Goal: Transaction & Acquisition: Register for event/course

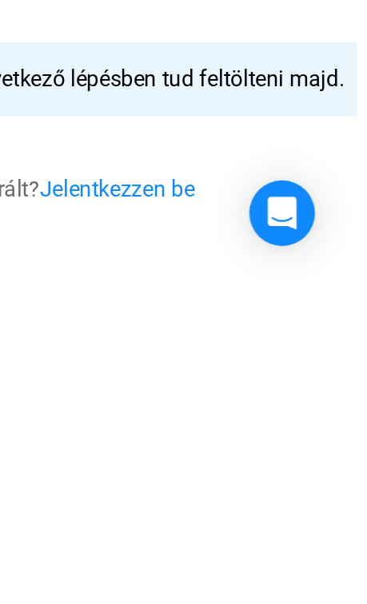
click at [266, 545] on font "Jelentkezzen be" at bounding box center [227, 547] width 90 height 15
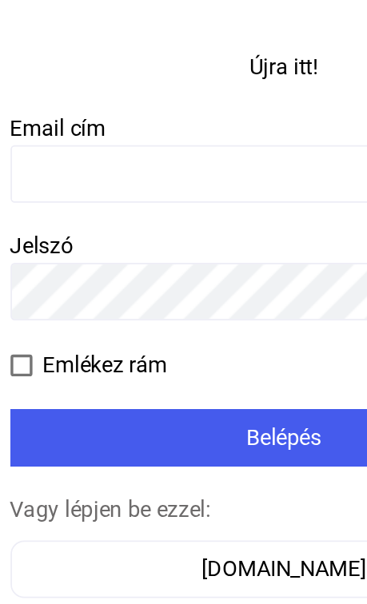
click at [146, 176] on input at bounding box center [184, 192] width 320 height 34
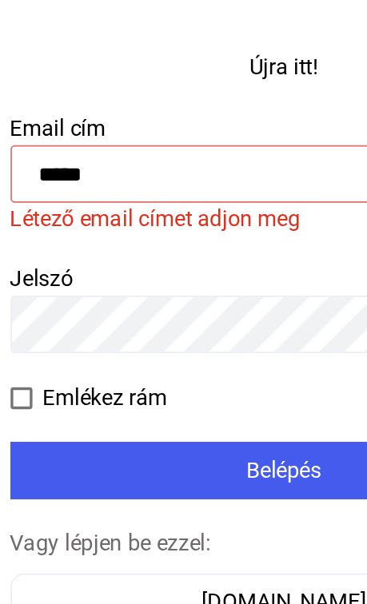
type input "******"
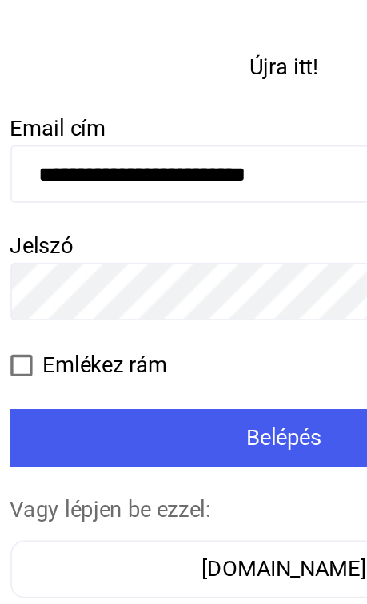
click at [208, 349] on div "Belépés" at bounding box center [184, 346] width 310 height 19
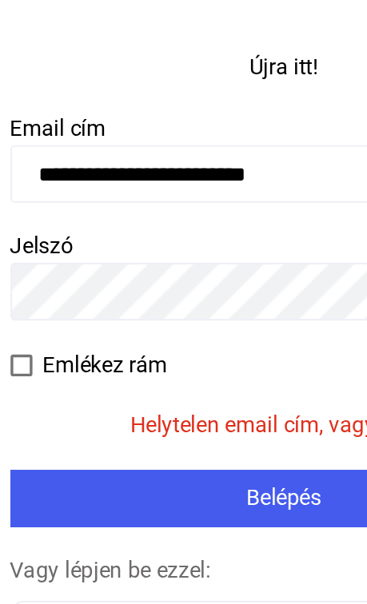
click at [187, 382] on font "Belépés" at bounding box center [183, 380] width 44 height 15
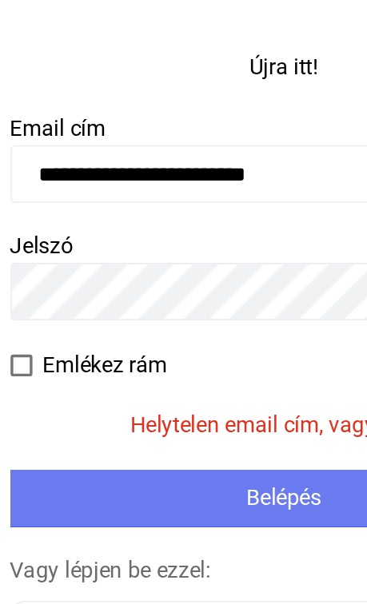
click at [186, 385] on font "Belépés" at bounding box center [183, 380] width 44 height 15
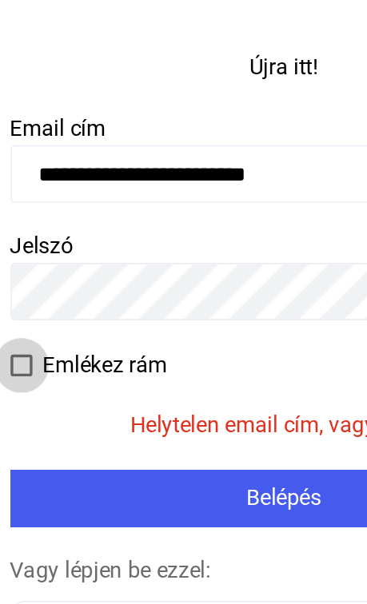
click at [31, 309] on span at bounding box center [30, 303] width 13 height 13
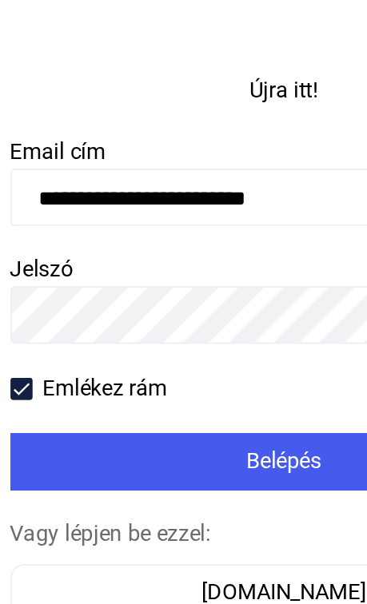
click at [191, 346] on font "Belépés" at bounding box center [183, 345] width 44 height 15
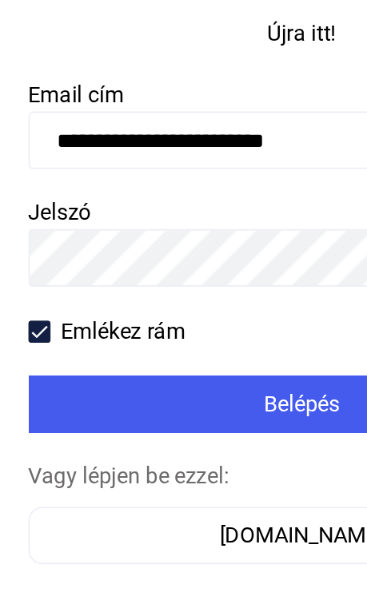
click input "submit" at bounding box center [0, 0] width 0 height 0
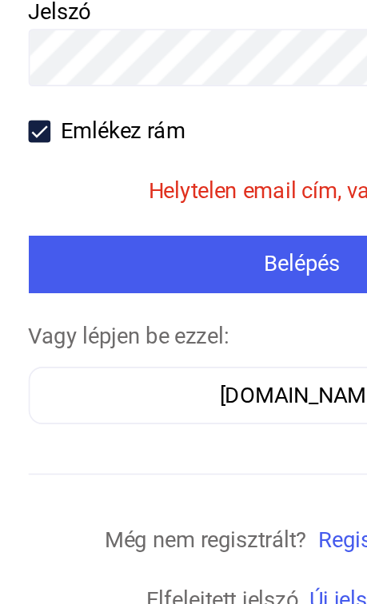
click at [191, 386] on font "Belépés" at bounding box center [183, 380] width 44 height 15
click at [188, 388] on font "Belépés" at bounding box center [183, 380] width 44 height 15
click at [178, 381] on font "Belépés" at bounding box center [183, 380] width 44 height 15
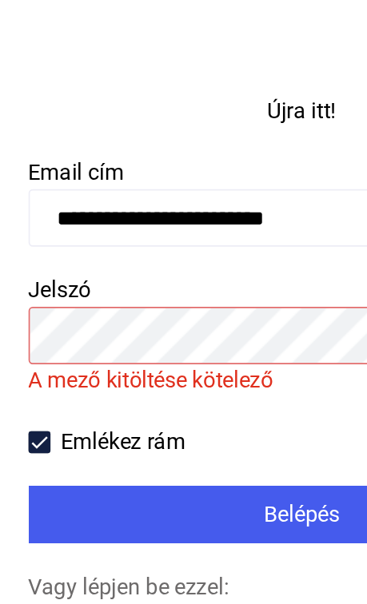
click at [215, 197] on input "**********" at bounding box center [184, 192] width 320 height 34
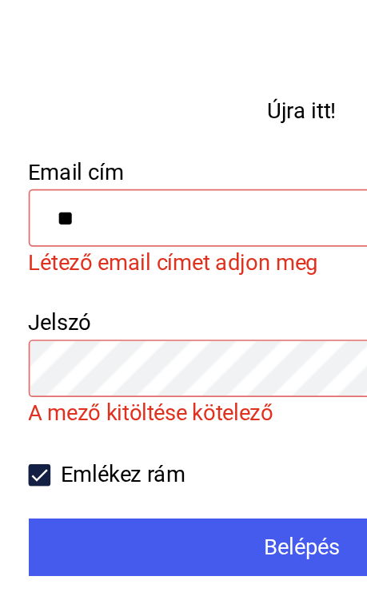
type input "*"
type input "*****"
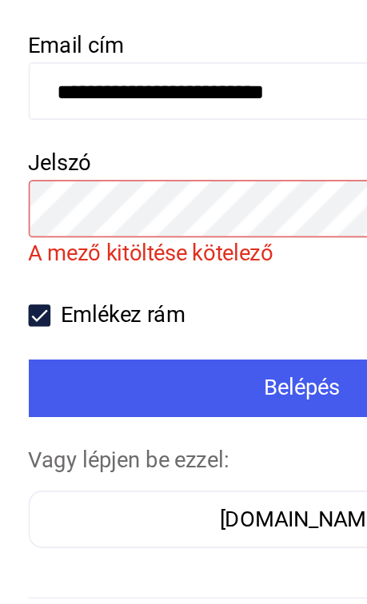
type input "**********"
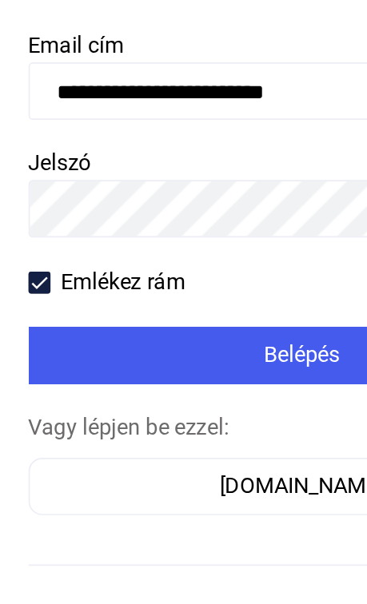
click at [194, 344] on font "Belépés" at bounding box center [183, 345] width 44 height 15
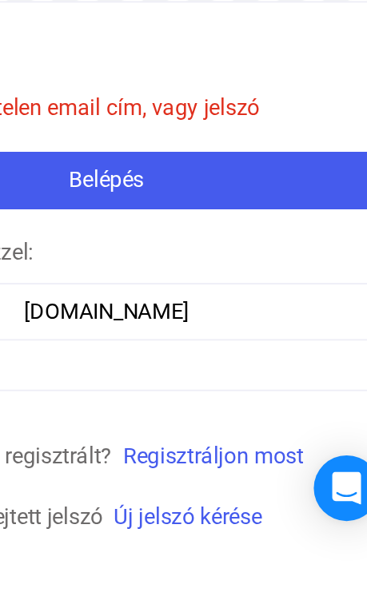
click at [274, 542] on font "Regisztráljon most" at bounding box center [246, 542] width 106 height 15
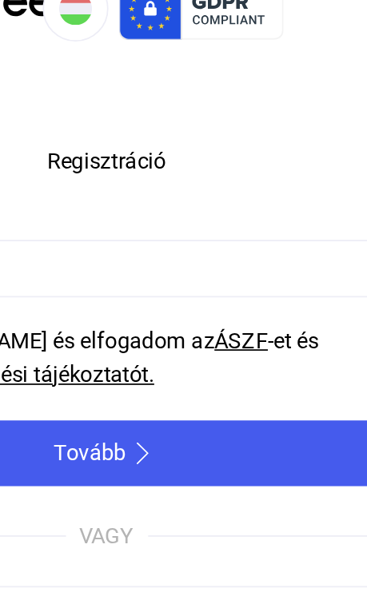
click at [211, 304] on img at bounding box center [204, 299] width 19 height 13
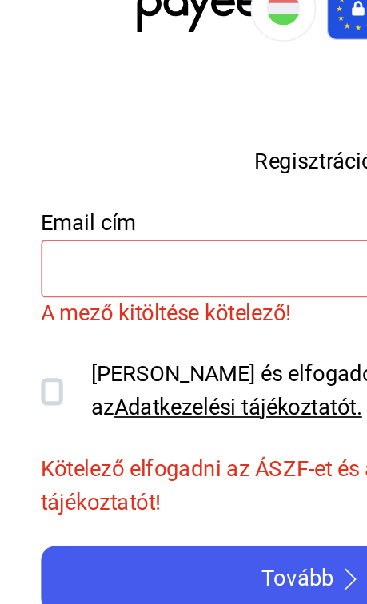
click at [161, 197] on input at bounding box center [184, 192] width 320 height 34
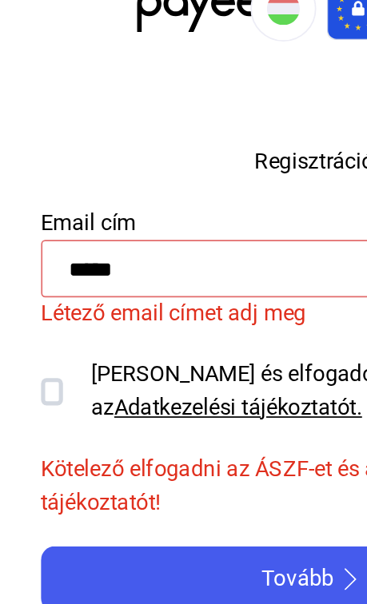
type input "******"
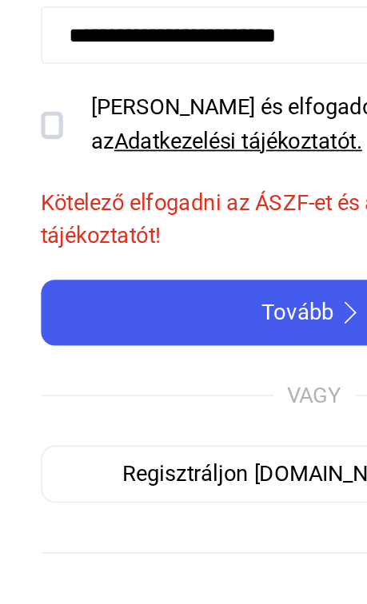
type input "**********"
click at [39, 237] on div "Elolvastam és elfogadom az ÁSZF -et és az Adatkezelési tájékoztatót." at bounding box center [184, 245] width 320 height 40
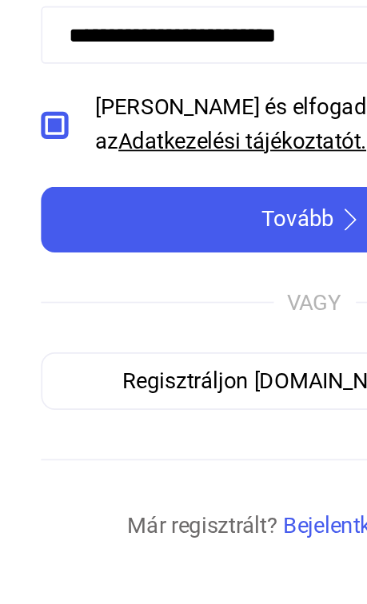
click at [173, 313] on button "Tovább" at bounding box center [184, 300] width 320 height 38
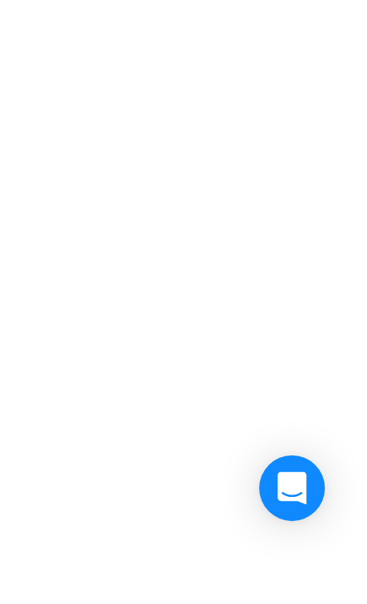
click at [327, 571] on icon "Intercom Messenger megnyitása" at bounding box center [323, 561] width 19 height 19
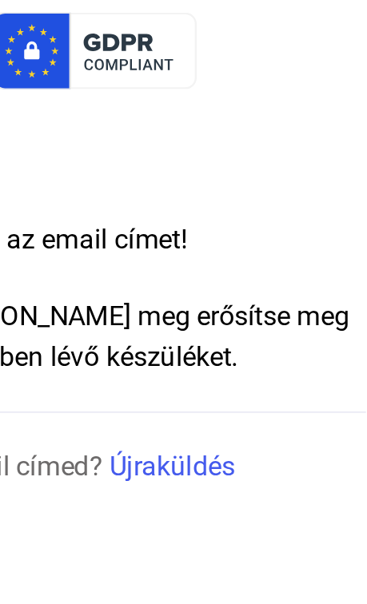
click at [305, 233] on font "Újraküldés" at bounding box center [275, 236] width 59 height 15
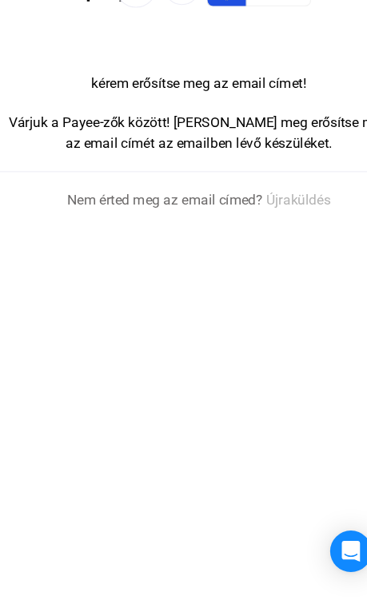
click at [335, 580] on div "Intercom Messenger megnyitása" at bounding box center [324, 561] width 38 height 38
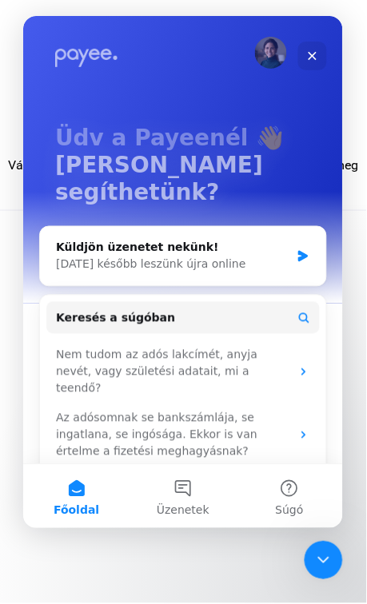
scroll to position [78, 0]
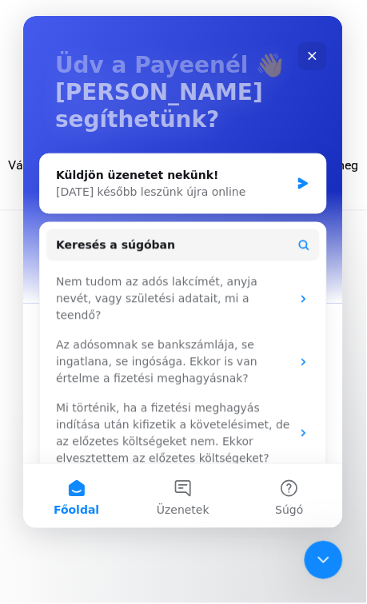
click at [201, 511] on span "Üzenetek" at bounding box center [182, 509] width 53 height 11
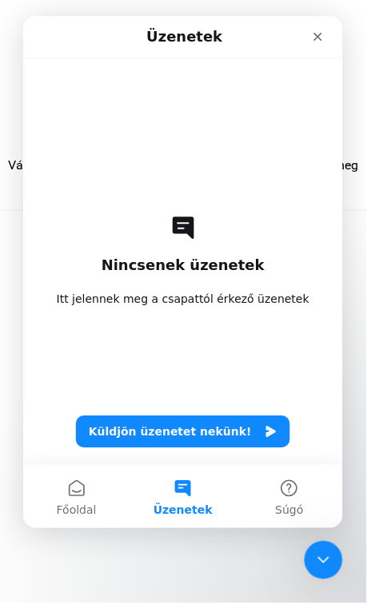
click at [308, 505] on button "Súgó" at bounding box center [289, 496] width 106 height 64
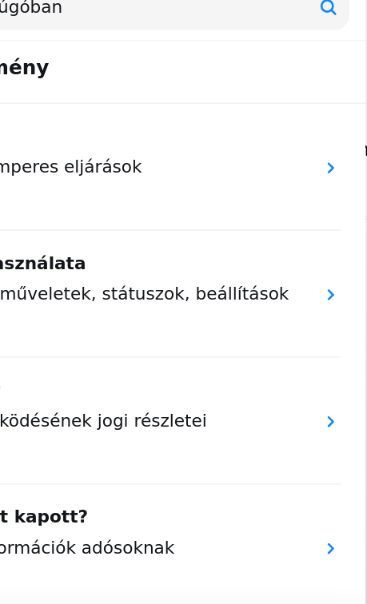
scroll to position [0, 0]
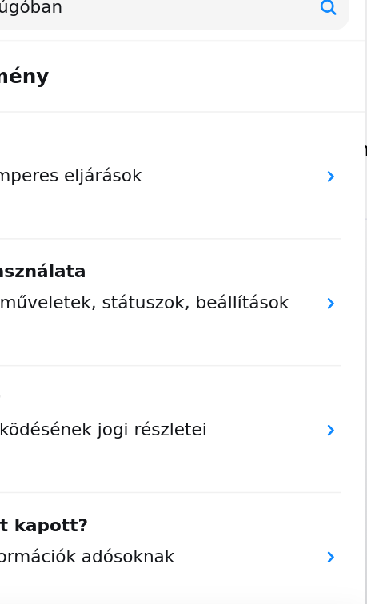
click at [157, 186] on div "A Payee használata Ügyindítás, műveletek, státuszok, beállítások 2 cikk" at bounding box center [33, 168] width 320 height 82
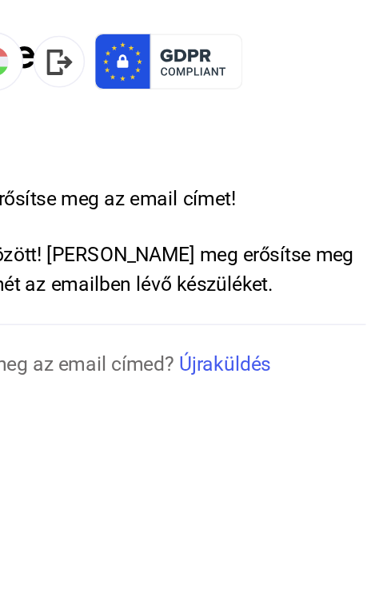
click at [291, 237] on font "Újraküldés" at bounding box center [275, 236] width 59 height 15
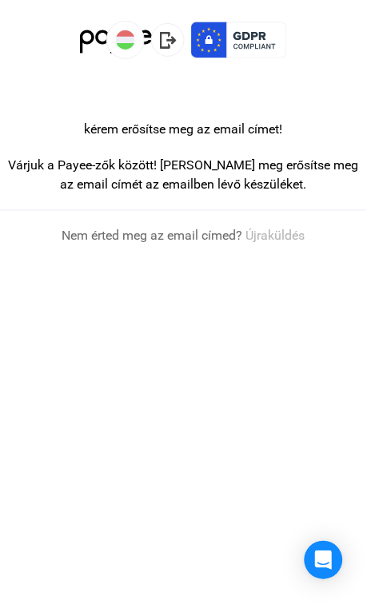
click at [335, 576] on div "Intercom Messenger megnyitása" at bounding box center [324, 561] width 38 height 38
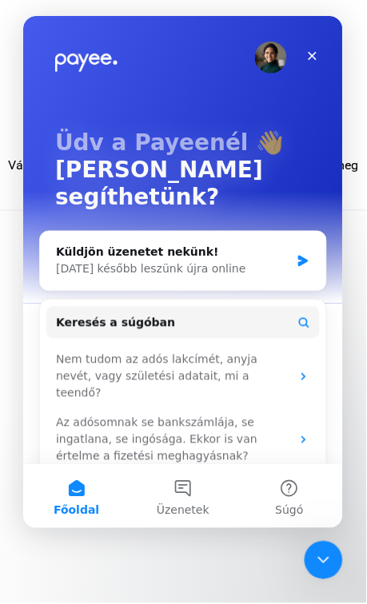
click at [316, 233] on div "Küldjön üzenetet nekünk! Ma később leszünk újra online" at bounding box center [182, 260] width 286 height 59
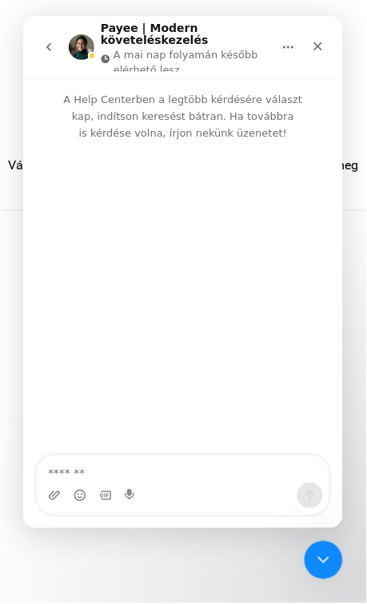
click at [300, 241] on div "Interkom üzenetküldő" at bounding box center [182, 299] width 320 height 317
click at [216, 285] on div "Interkom üzenetküldő" at bounding box center [182, 299] width 320 height 317
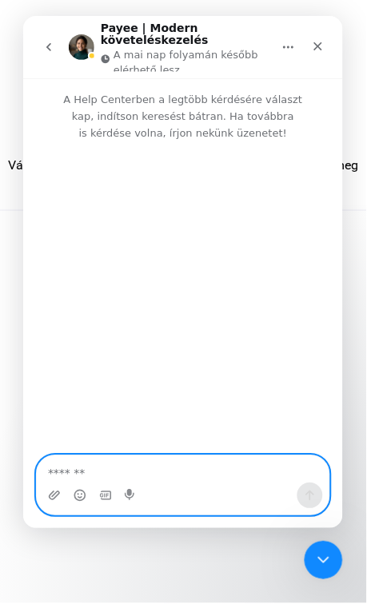
click at [221, 481] on textarea "Üzenet…" at bounding box center [182, 469] width 293 height 27
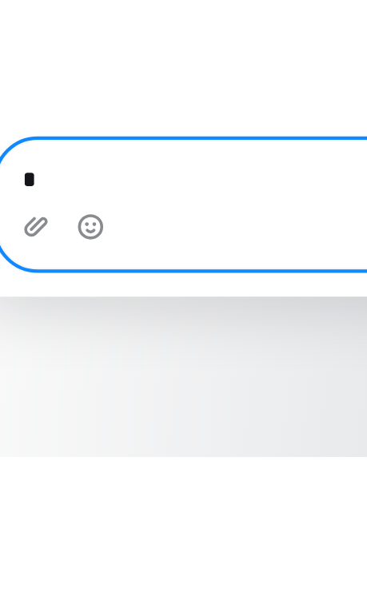
scroll to position [10, 0]
type textarea "**********"
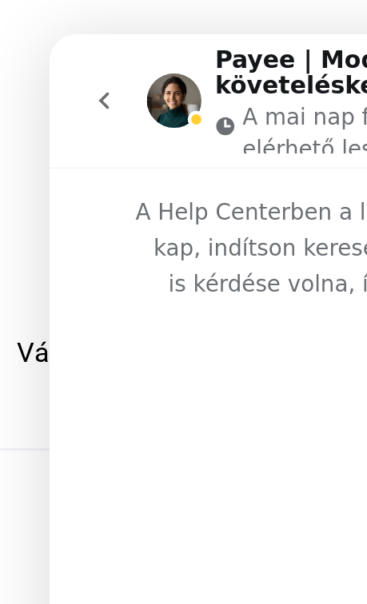
scroll to position [0, 0]
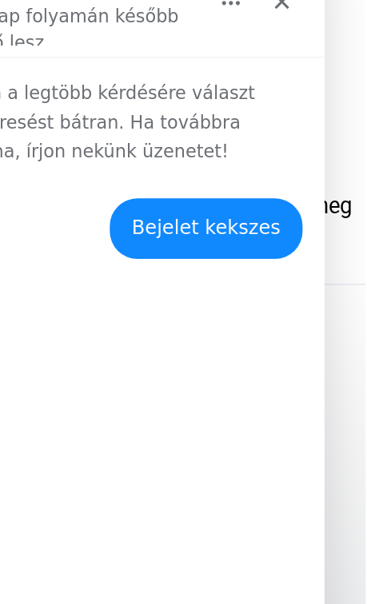
click at [51, 104] on div "Bejelet kekszes" at bounding box center [25, 112] width 86 height 16
click at [48, 104] on div "Bejelet kekszes" at bounding box center [25, 112] width 86 height 16
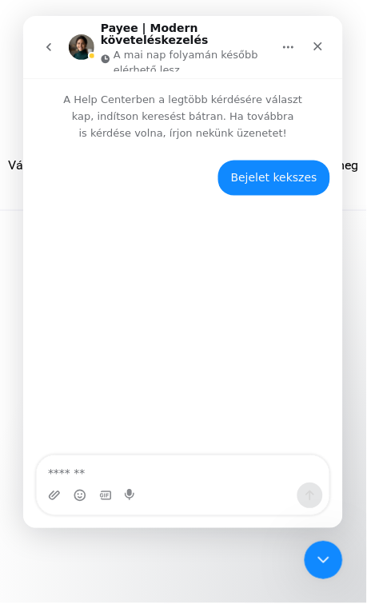
click at [329, 569] on div "Intercom üzenőfelület bezárása" at bounding box center [323, 559] width 38 height 38
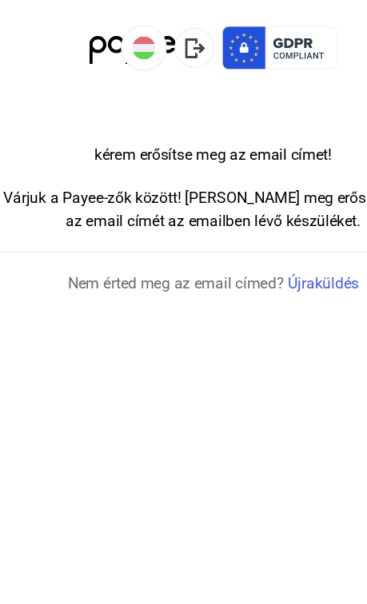
click at [218, 38] on img at bounding box center [239, 40] width 96 height 38
click at [149, 51] on img at bounding box center [120, 37] width 80 height 33
